Goal: Task Accomplishment & Management: Complete application form

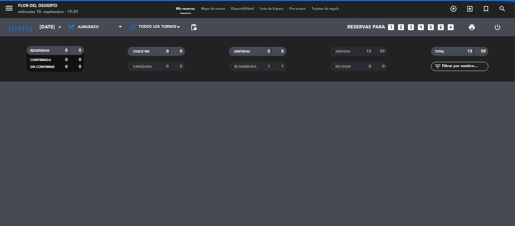
click at [106, 28] on span "Almuerzo" at bounding box center [95, 27] width 60 height 13
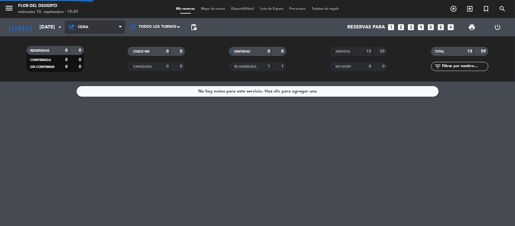
click at [91, 65] on div "menu FLOR DEL DESIERTO [DATE] 10. septiembre - 19:59 Mis reservas Mapa de mesas…" at bounding box center [257, 40] width 515 height 81
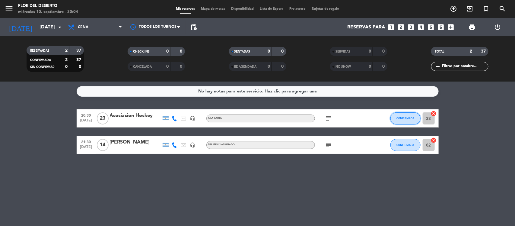
click at [403, 121] on button "CONFIRMADA" at bounding box center [405, 118] width 30 height 12
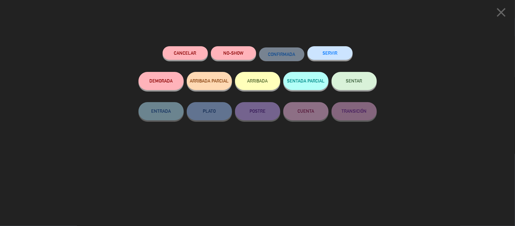
click at [344, 85] on button "SENTAR" at bounding box center [353, 81] width 45 height 18
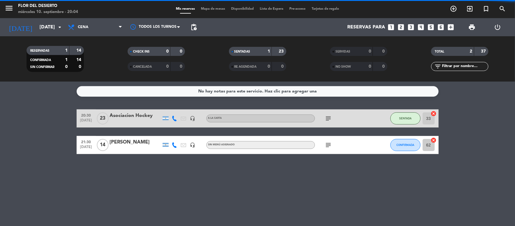
click at [329, 118] on icon "subject" at bounding box center [328, 118] width 7 height 7
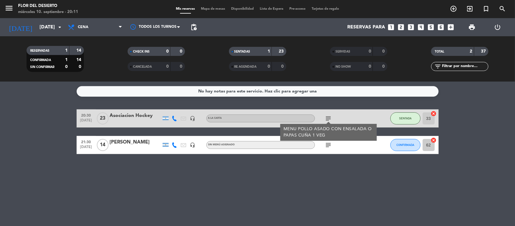
click at [278, 185] on div "No hay notas para este servicio. Haz clic para agregar una 20:30 [DATE] Asociac…" at bounding box center [257, 153] width 515 height 144
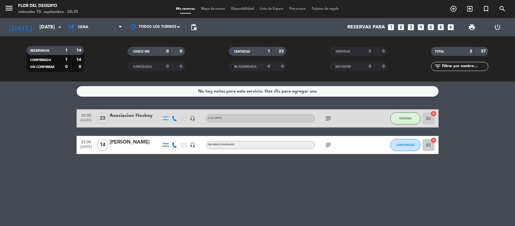
click at [210, 6] on div "Mis reservas Mapa de mesas Disponibilidad Lista de Espera Pre-acceso Tarjetas d…" at bounding box center [257, 8] width 169 height 5
click at [215, 10] on span "Mapa de mesas" at bounding box center [213, 8] width 30 height 3
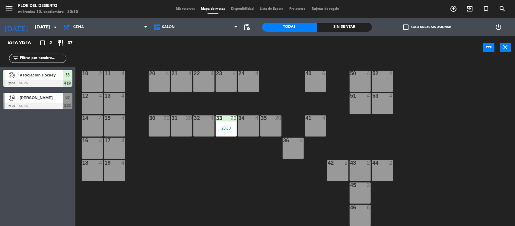
click at [159, 84] on div "20 4" at bounding box center [159, 81] width 21 height 21
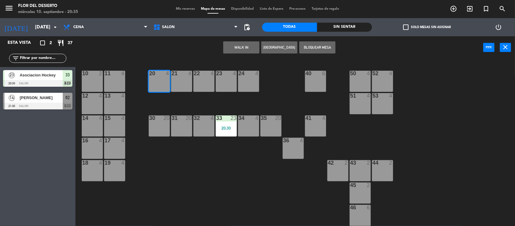
click at [252, 50] on button "WALK IN" at bounding box center [241, 47] width 36 height 12
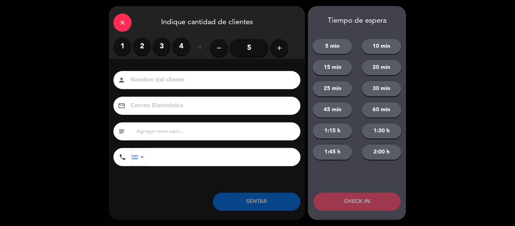
type input "w"
click at [225, 81] on input "w" at bounding box center [211, 80] width 163 height 11
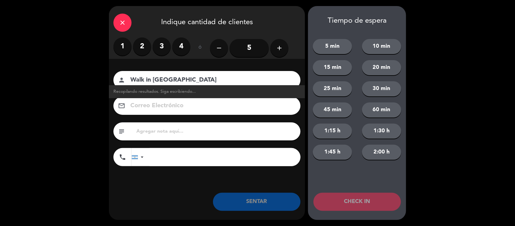
type input "Walk in [GEOGRAPHIC_DATA]"
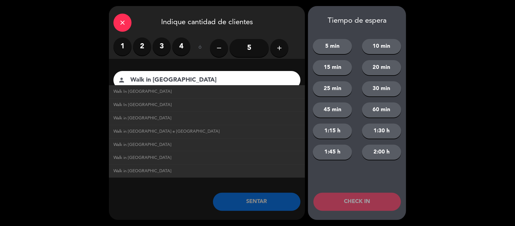
click at [124, 50] on label "1" at bounding box center [122, 46] width 18 height 18
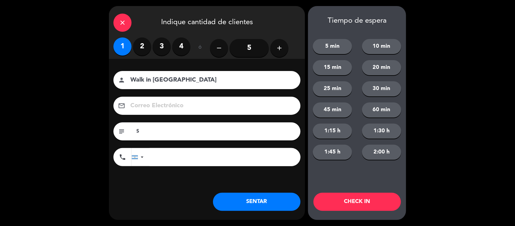
click at [155, 133] on input "S" at bounding box center [216, 131] width 160 height 8
type input "Sin recomendacion,queria conocer el lugar por que [DATE] paso por [PERSON_NAME]…"
click at [254, 204] on button "SENTAR" at bounding box center [256, 201] width 87 height 18
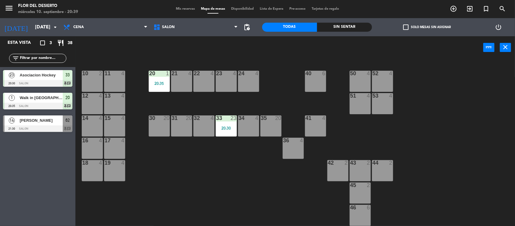
drag, startPoint x: 166, startPoint y: 97, endPoint x: 186, endPoint y: 126, distance: 34.9
click at [186, 126] on div "10 2 11 4 20 1 20:35 21 4 22 4 23 4 24 4 40 6 50 4 52 4 12 4 13 4 51 4 53 4 14 …" at bounding box center [298, 143] width 434 height 167
click at [186, 126] on div "31 20" at bounding box center [181, 125] width 21 height 21
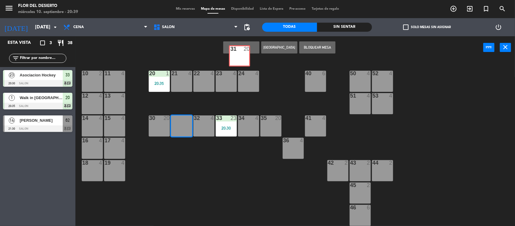
drag, startPoint x: 186, startPoint y: 126, endPoint x: 244, endPoint y: 56, distance: 90.4
click at [244, 56] on div "WALK IN [GEOGRAPHIC_DATA] Bloquear Mesa power_input close 10 2 11 4 20 1 20:35 …" at bounding box center [257, 131] width 515 height 190
click at [248, 47] on button "WALK IN" at bounding box center [241, 47] width 36 height 12
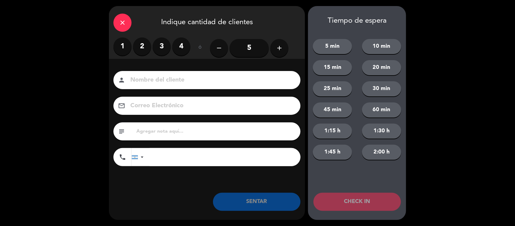
click at [248, 47] on input "5" at bounding box center [248, 48] width 39 height 18
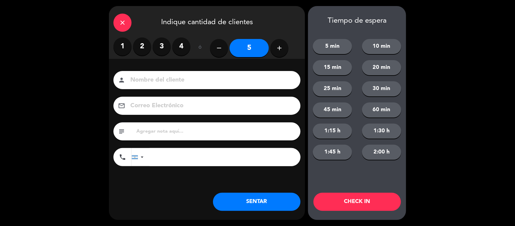
click at [129, 44] on label "1" at bounding box center [122, 46] width 18 height 18
click at [141, 41] on label "2" at bounding box center [142, 46] width 18 height 18
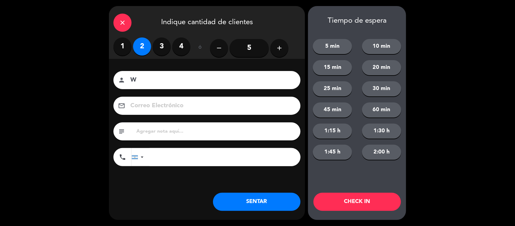
click at [159, 79] on input "W" at bounding box center [211, 80] width 163 height 11
type input "Walk in [GEOGRAPHIC_DATA][PERSON_NAME]"
type input "H"
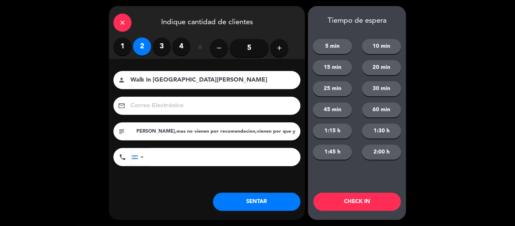
scroll to position [0, 91]
type input "Se hospedan en [GEOGRAPHIC_DATA][PERSON_NAME],mas no vienen por recomendacion,v…"
click at [263, 208] on button "SENTAR" at bounding box center [256, 201] width 87 height 18
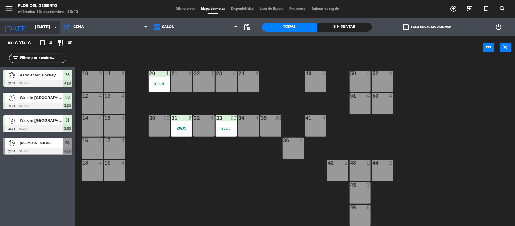
click at [41, 22] on input "[DATE]" at bounding box center [64, 27] width 64 height 12
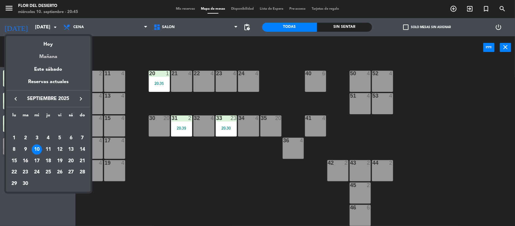
click at [51, 55] on div "Mañana" at bounding box center [48, 54] width 84 height 12
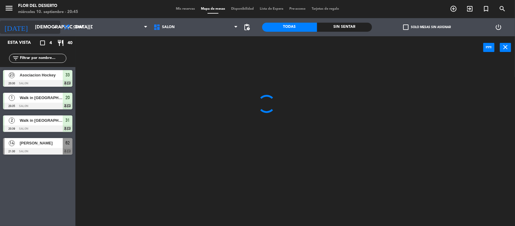
click at [43, 27] on input "[DEMOGRAPHIC_DATA][DATE]" at bounding box center [64, 27] width 64 height 12
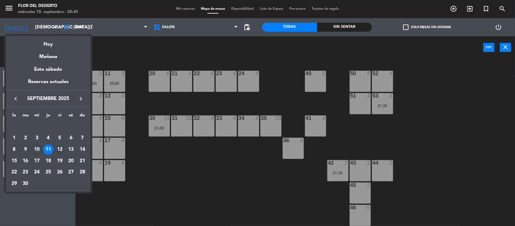
click at [57, 150] on div "12" at bounding box center [60, 149] width 10 height 10
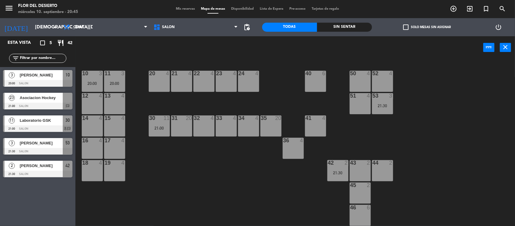
type input "[DATE]"
click at [95, 26] on span "Cena" at bounding box center [105, 27] width 90 height 13
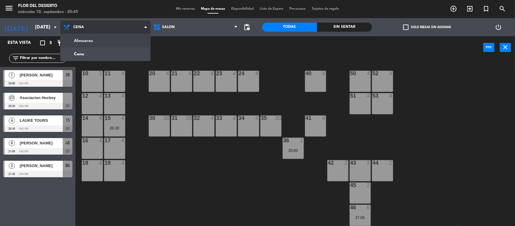
click at [96, 39] on ng-component "menu FLOR DEL DESIERTO [DATE] 10. septiembre - 20:45 Mis reservas Mapa de mesas…" at bounding box center [257, 113] width 515 height 226
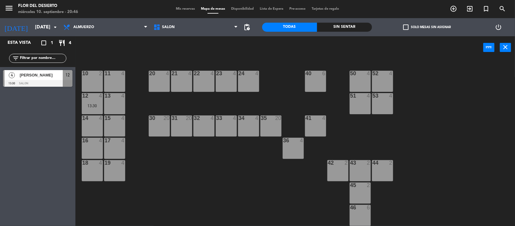
click at [42, 106] on div "Esta vista crop_square 1 restaurant 4 filter_list 4 [PERSON_NAME] 13:30 SALON 12" at bounding box center [37, 130] width 75 height 189
click at [224, 126] on div "33 4" at bounding box center [226, 125] width 21 height 21
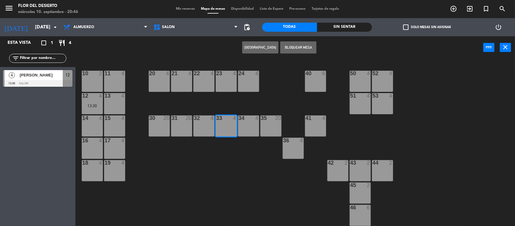
click at [254, 51] on button "[GEOGRAPHIC_DATA]" at bounding box center [260, 47] width 36 height 12
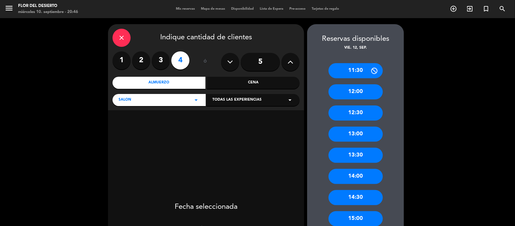
click at [289, 63] on icon at bounding box center [291, 61] width 6 height 9
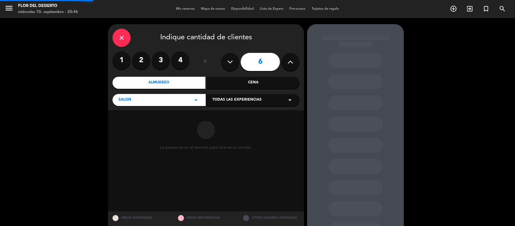
click at [263, 65] on input "6" at bounding box center [260, 62] width 39 height 18
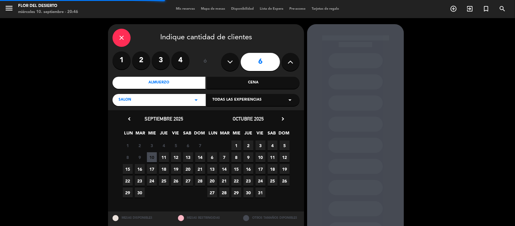
click at [288, 63] on icon at bounding box center [291, 61] width 6 height 9
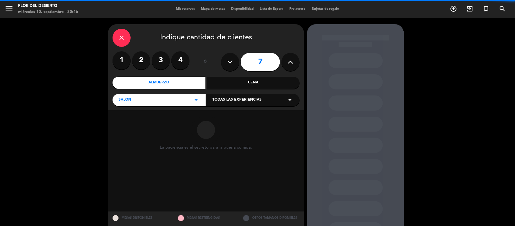
click at [288, 63] on icon at bounding box center [291, 61] width 6 height 9
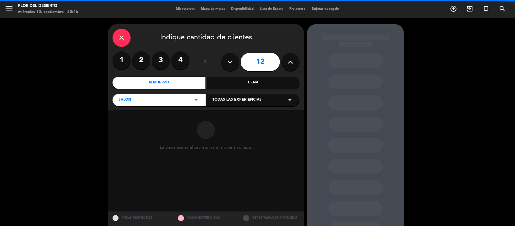
click at [288, 63] on icon at bounding box center [291, 61] width 6 height 9
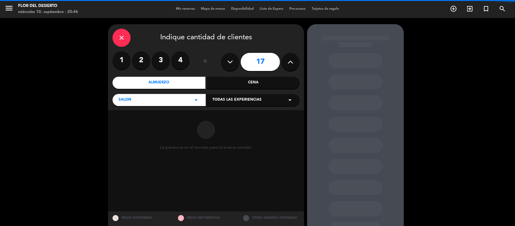
click at [288, 63] on icon at bounding box center [291, 61] width 6 height 9
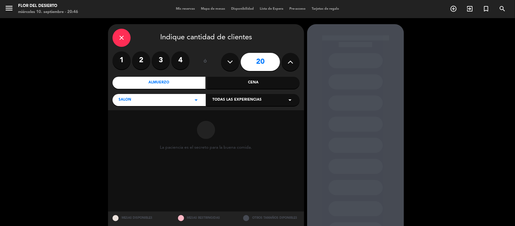
click at [288, 63] on icon at bounding box center [291, 61] width 6 height 9
type input "23"
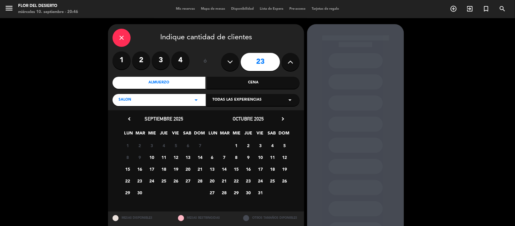
click at [175, 156] on span "12" at bounding box center [176, 157] width 10 height 10
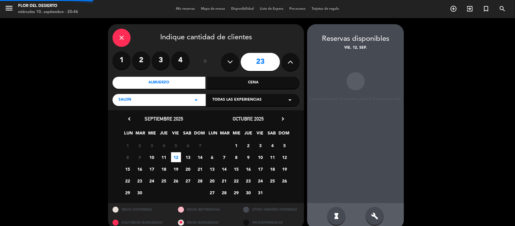
scroll to position [8, 0]
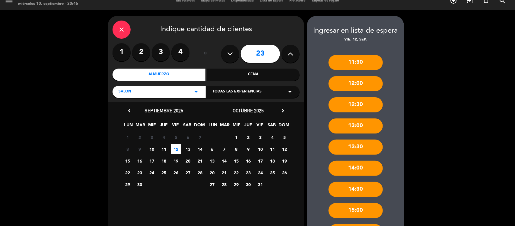
click at [356, 83] on div "12:00" at bounding box center [355, 83] width 54 height 15
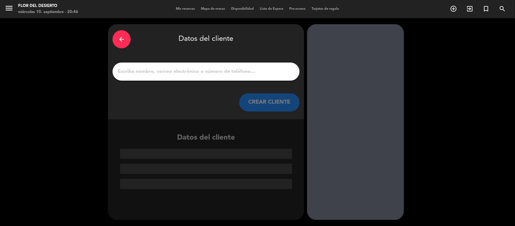
scroll to position [0, 0]
click at [184, 75] on input "1" at bounding box center [206, 71] width 178 height 8
type input "a"
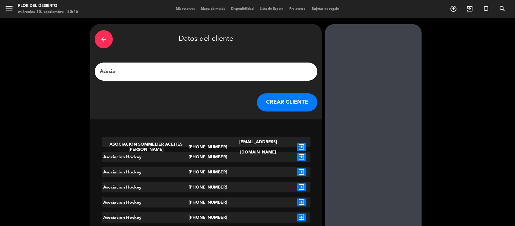
type input "Asocia"
click at [297, 156] on icon "exit_to_app" at bounding box center [301, 157] width 9 height 8
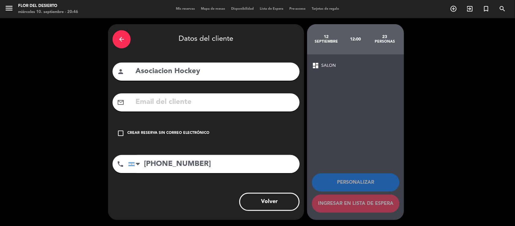
click at [207, 137] on div "check_box_outline_blank Crear reserva sin correo electrónico" at bounding box center [205, 133] width 187 height 18
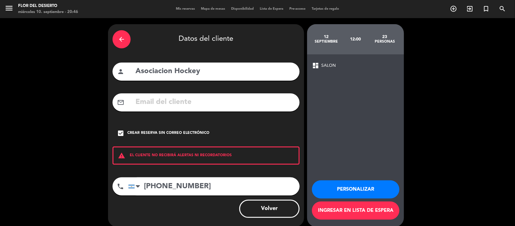
click at [356, 207] on button "Ingresar en lista de espera" at bounding box center [355, 210] width 87 height 18
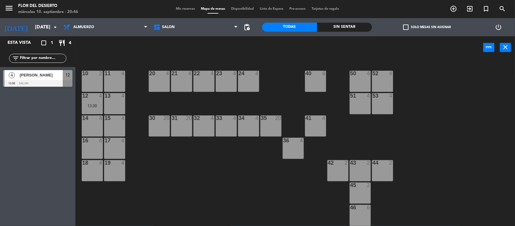
click at [273, 10] on span "Lista de Espera" at bounding box center [272, 8] width 30 height 3
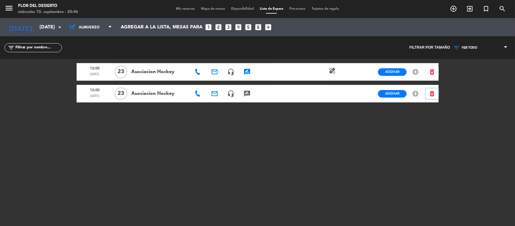
click at [433, 95] on icon "delete_forever" at bounding box center [431, 93] width 7 height 7
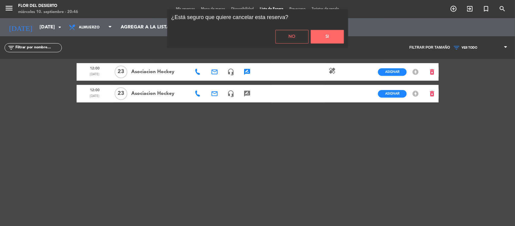
click at [335, 38] on button "Si" at bounding box center [327, 37] width 33 height 14
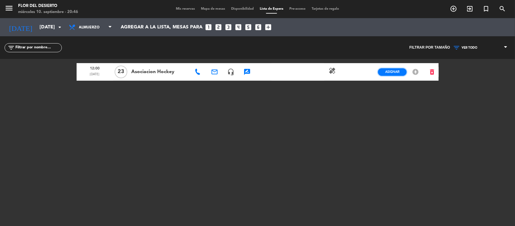
click at [392, 71] on span "Asignar" at bounding box center [392, 71] width 14 height 5
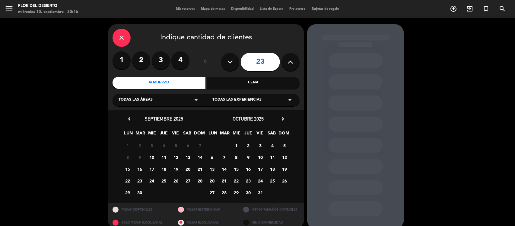
click at [176, 157] on span "12" at bounding box center [176, 157] width 10 height 10
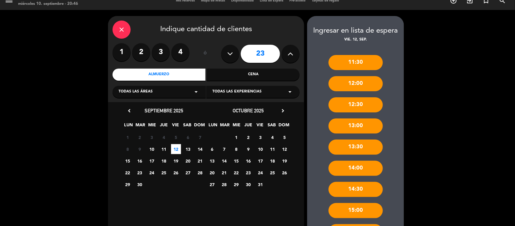
click at [355, 80] on div "12:00" at bounding box center [355, 83] width 54 height 15
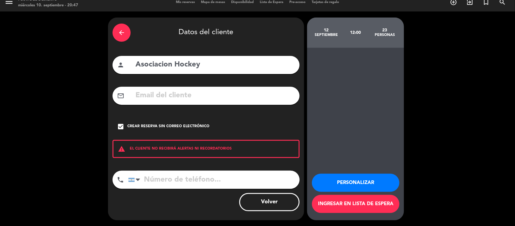
click at [354, 182] on button "Personalizar" at bounding box center [355, 182] width 87 height 18
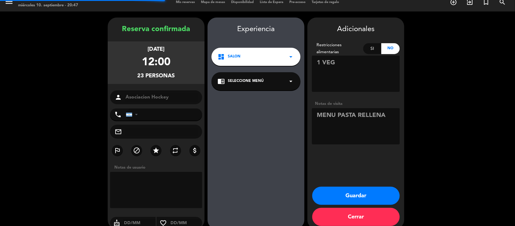
scroll to position [15, 0]
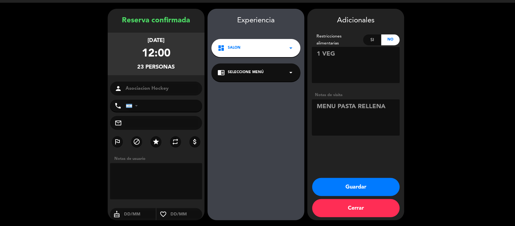
click at [281, 71] on div "chrome_reader_mode Seleccione Menú arrow_drop_down" at bounding box center [255, 72] width 89 height 18
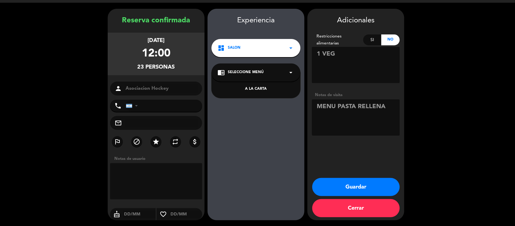
click at [266, 104] on div "Experiencia dashboard SALON arrow_drop_down chrome_reader_mode Seleccione Menú …" at bounding box center [255, 120] width 97 height 211
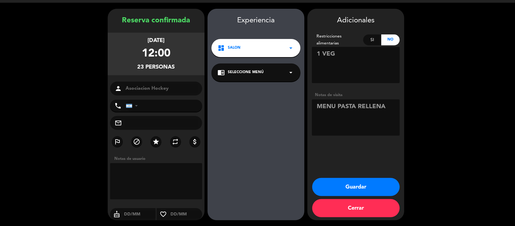
click at [347, 188] on button "Guardar" at bounding box center [355, 187] width 87 height 18
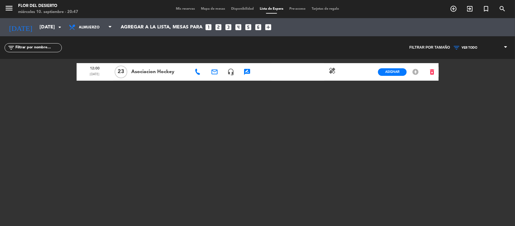
click at [417, 72] on icon "offline_bolt" at bounding box center [415, 71] width 7 height 7
click at [395, 72] on span "Asignar" at bounding box center [392, 71] width 14 height 5
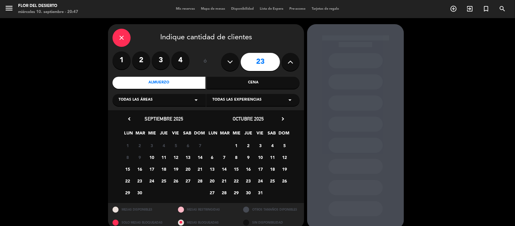
scroll to position [8, 0]
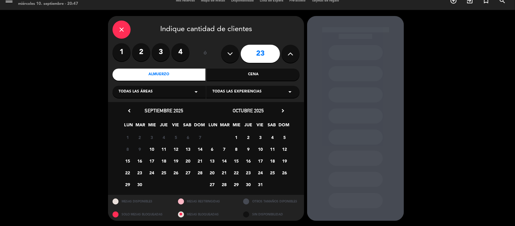
click at [113, 200] on div at bounding box center [115, 201] width 6 height 6
click at [179, 149] on span "12" at bounding box center [176, 149] width 10 height 10
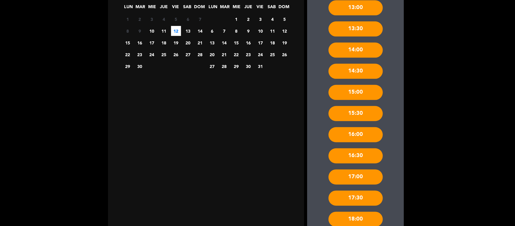
scroll to position [186, 0]
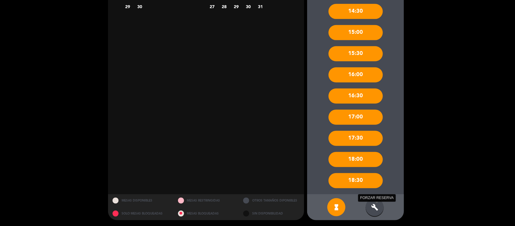
click at [374, 207] on icon "build" at bounding box center [374, 206] width 7 height 7
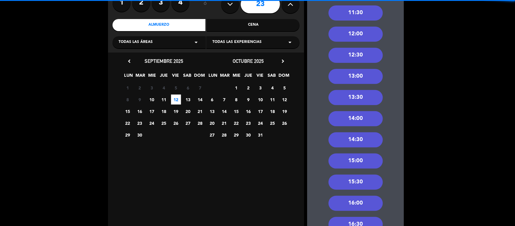
scroll to position [35, 0]
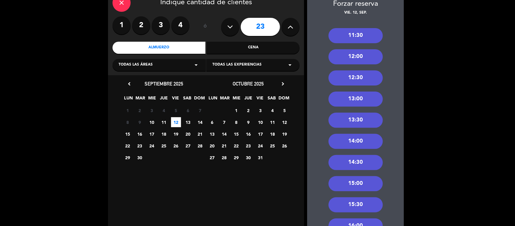
click at [359, 59] on div "12:00" at bounding box center [355, 56] width 54 height 15
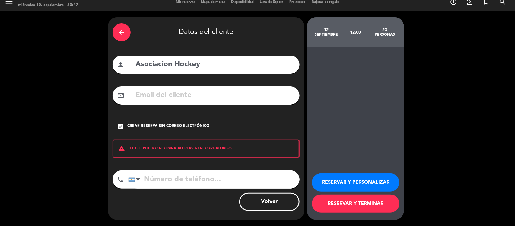
scroll to position [7, 0]
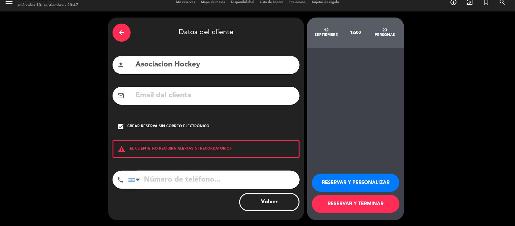
click at [346, 207] on button "RESERVAR Y TERMINAR" at bounding box center [355, 203] width 87 height 18
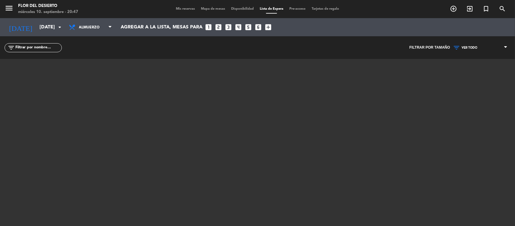
click at [182, 9] on span "Mis reservas" at bounding box center [185, 8] width 25 height 3
